Goal: Find specific page/section: Find specific page/section

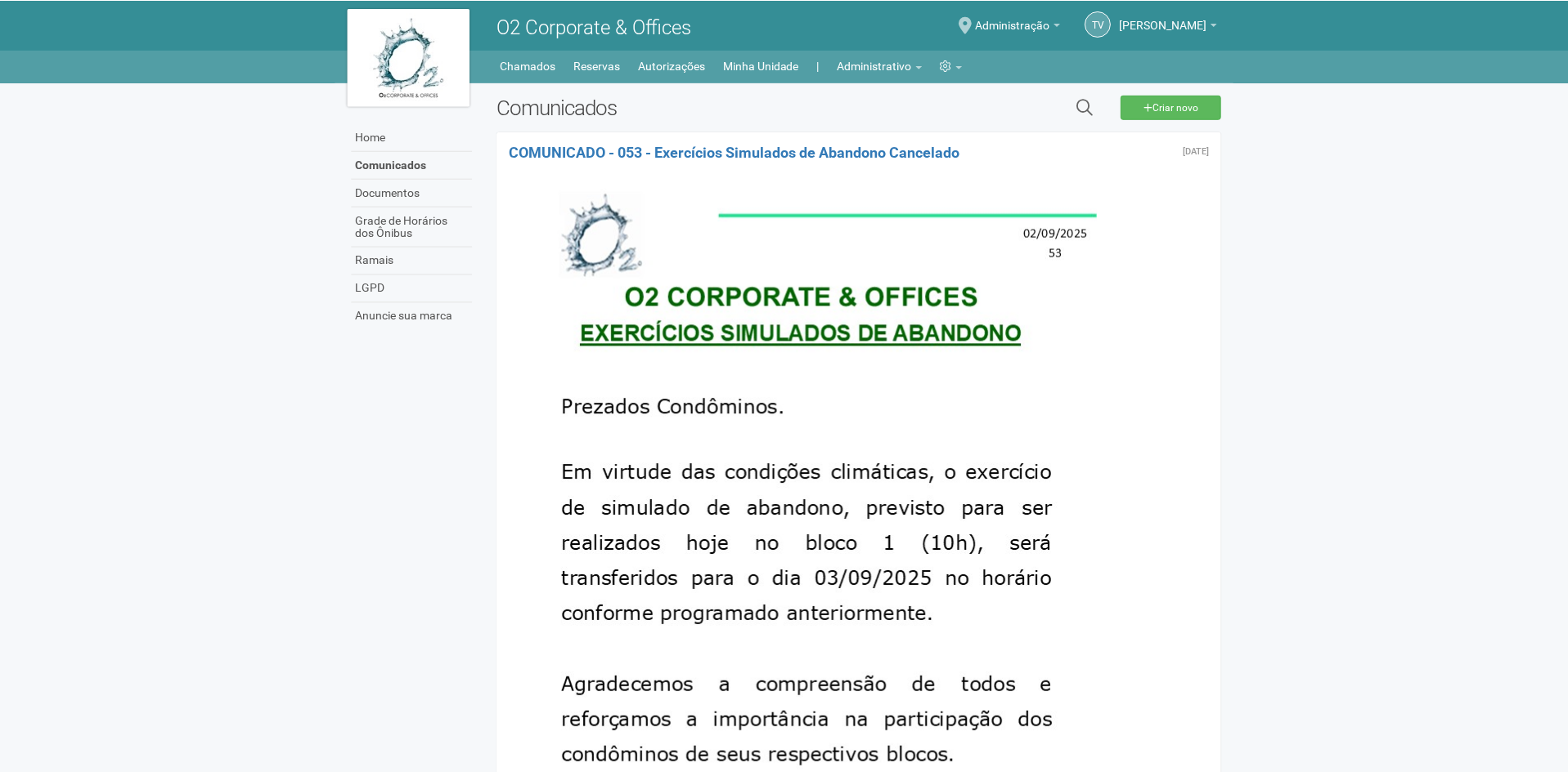
scroll to position [164, 0]
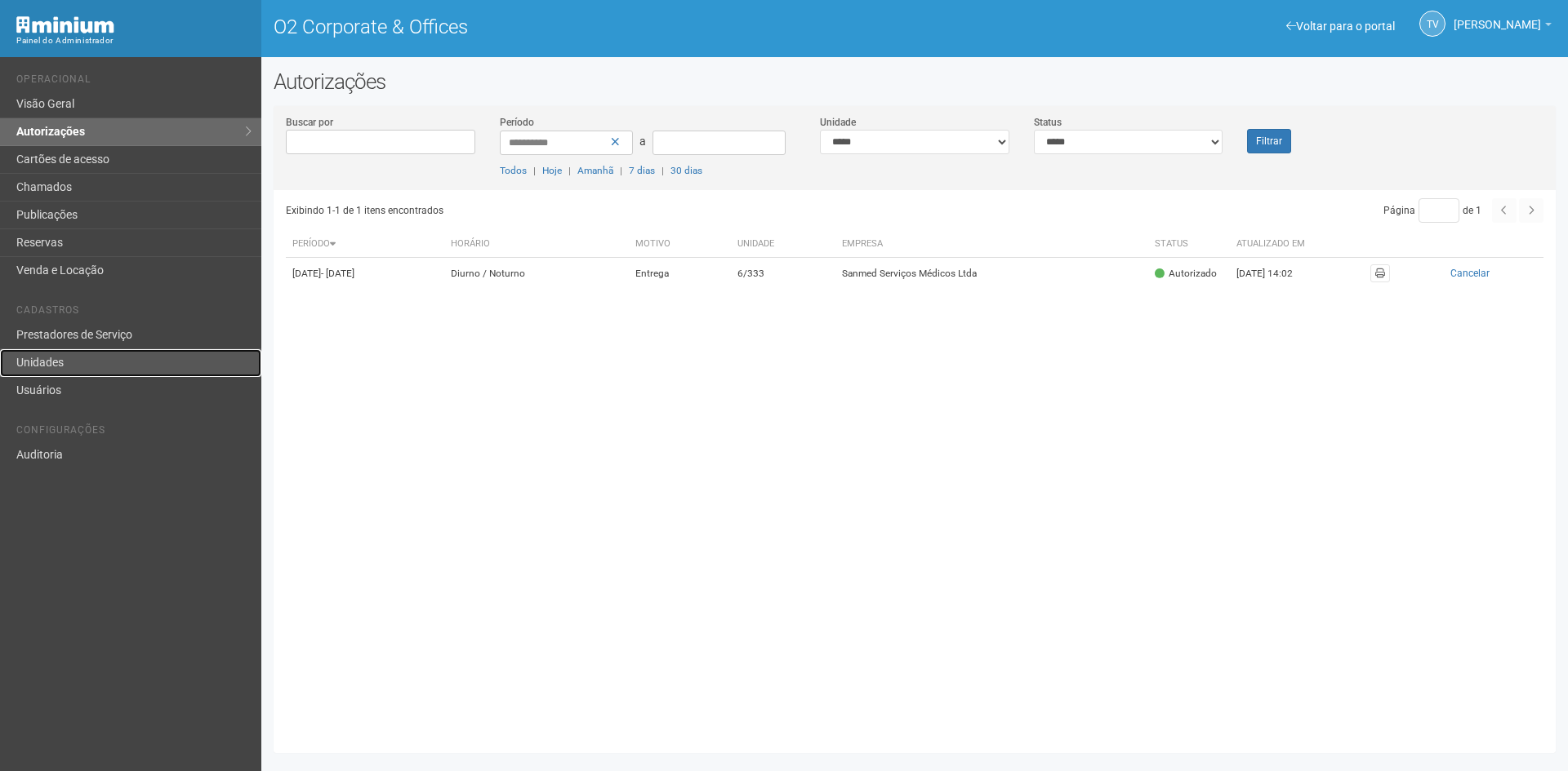
click at [49, 364] on link "Unidades" at bounding box center [131, 363] width 261 height 28
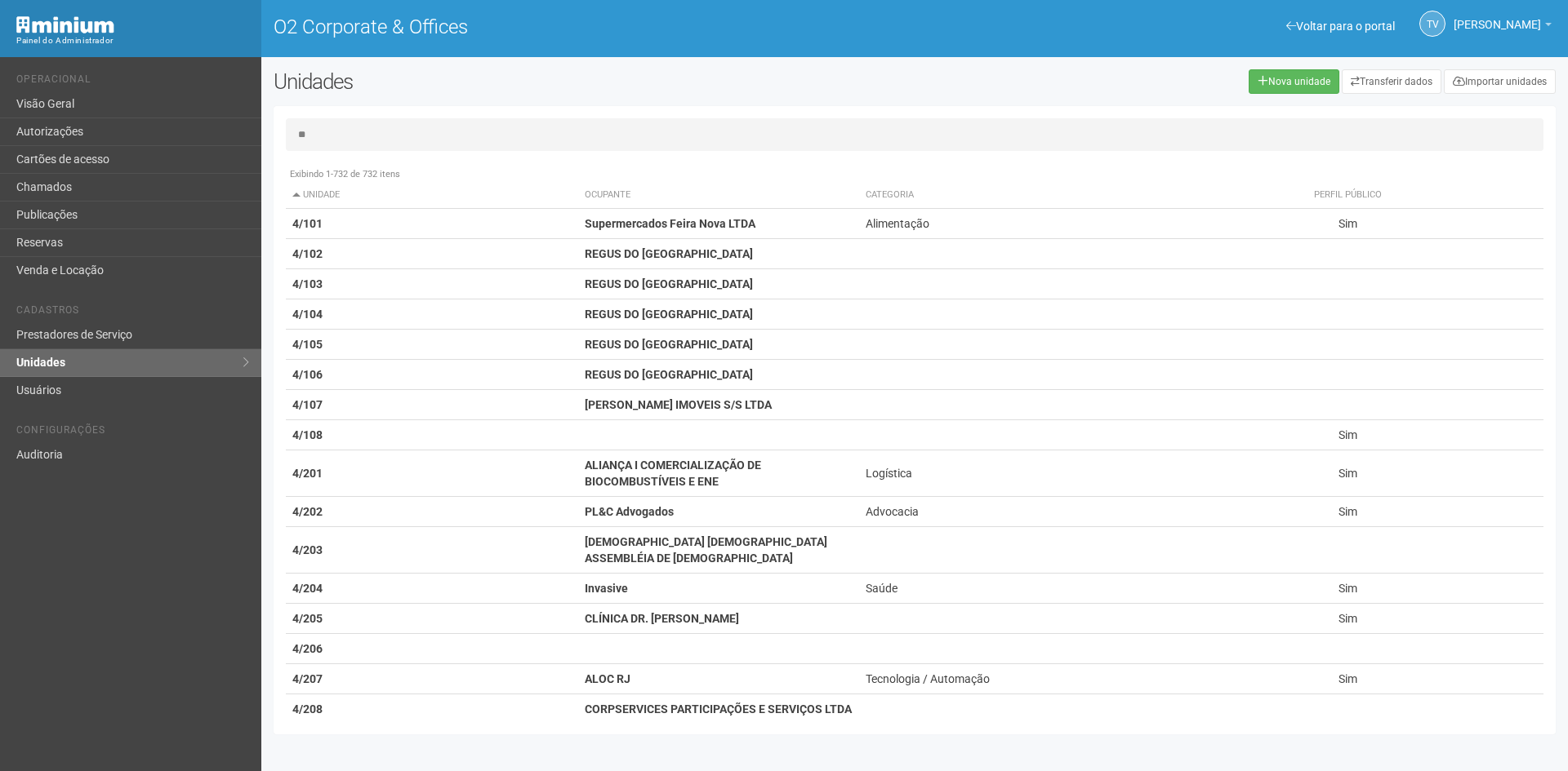
type input "**"
